Goal: Navigation & Orientation: Find specific page/section

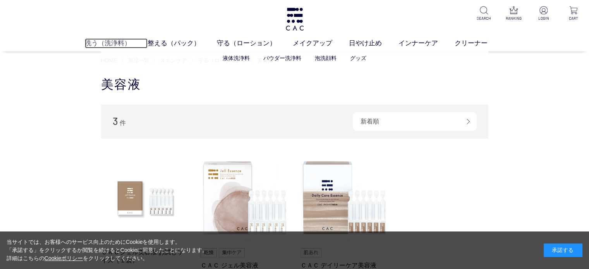
click at [105, 40] on link "洗う（洗浄料）" at bounding box center [116, 43] width 63 height 10
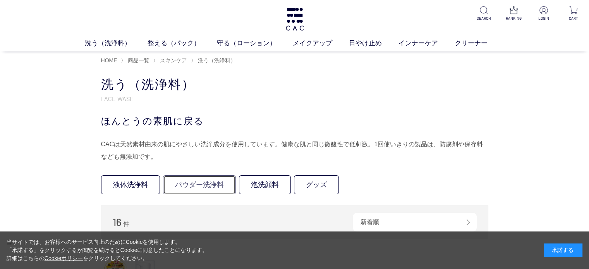
click at [219, 181] on link "パウダー洗浄料" at bounding box center [199, 184] width 73 height 19
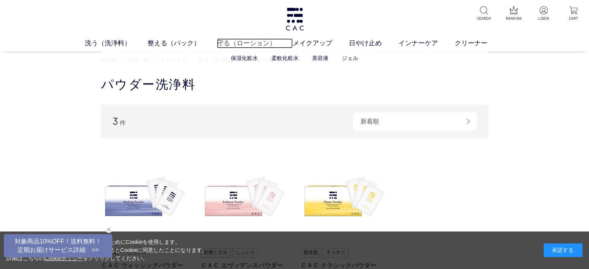
click at [253, 41] on link "守る（ローション）" at bounding box center [255, 43] width 76 height 10
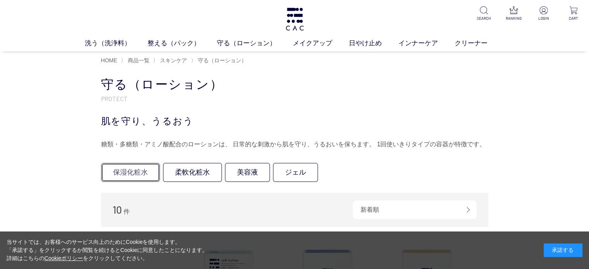
click at [140, 175] on link "保湿化粧水" at bounding box center [130, 172] width 59 height 19
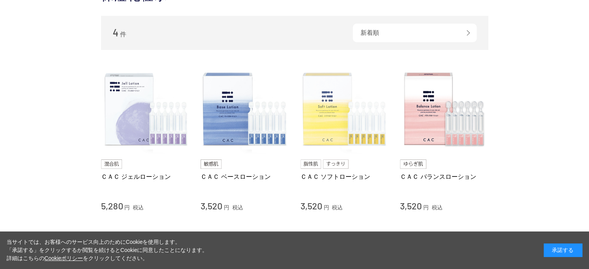
scroll to position [116, 0]
